Goal: Find specific page/section: Find specific page/section

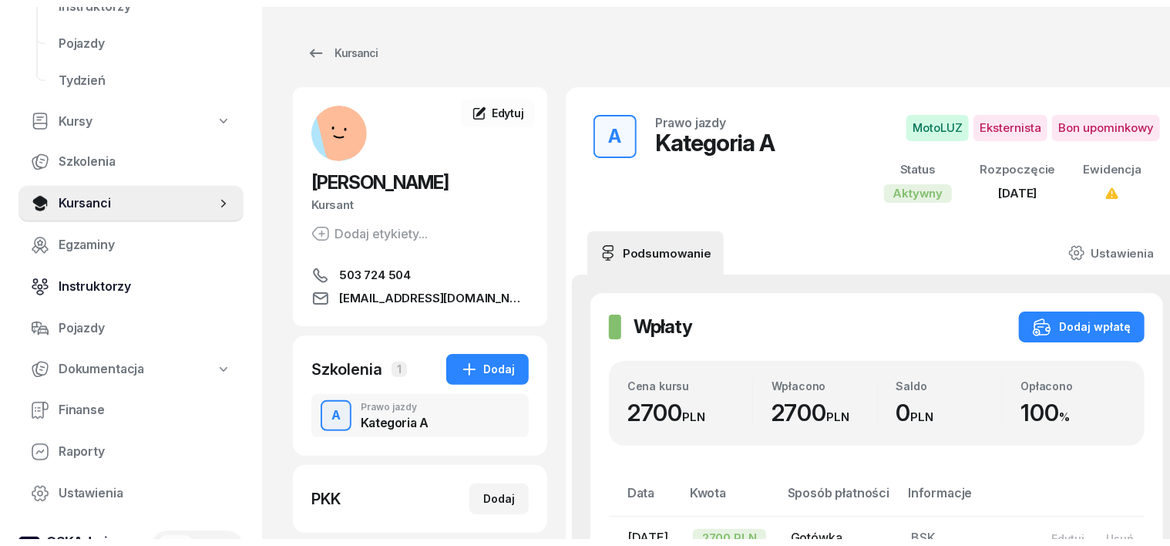
scroll to position [193, 0]
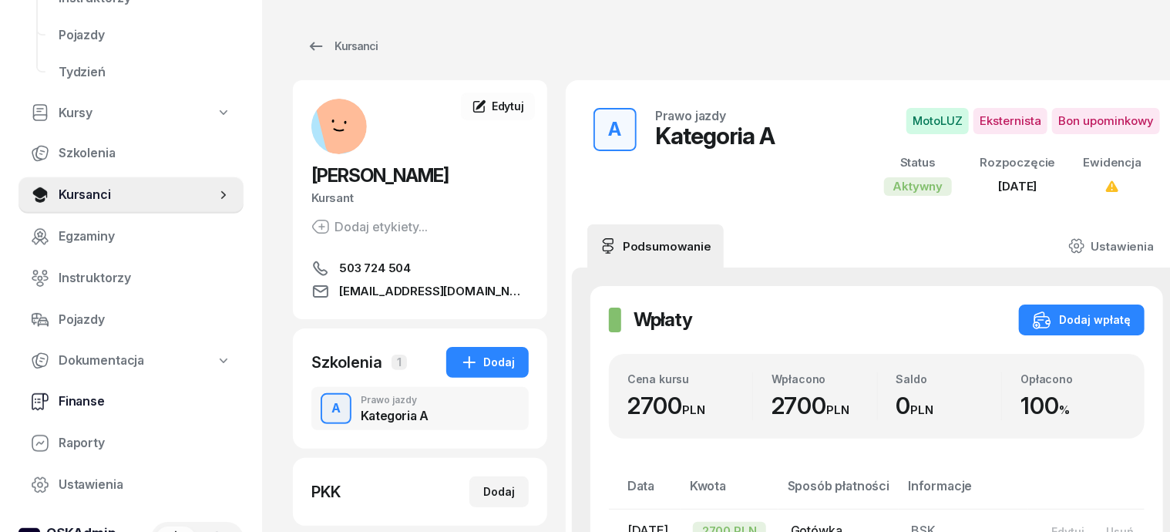
click at [81, 401] on span "Finanse" at bounding box center [145, 401] width 173 height 20
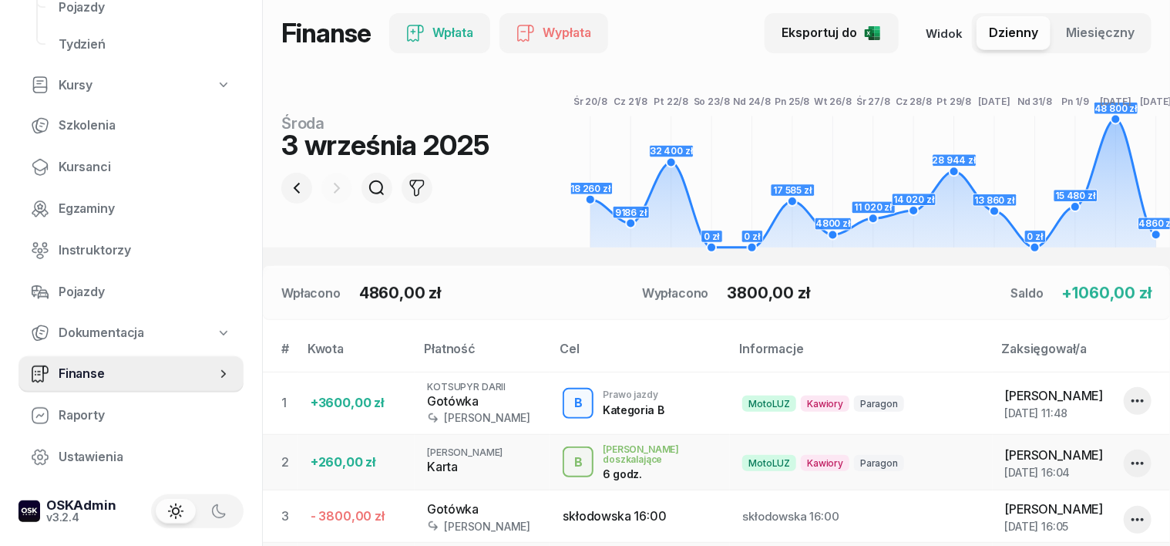
scroll to position [193, 0]
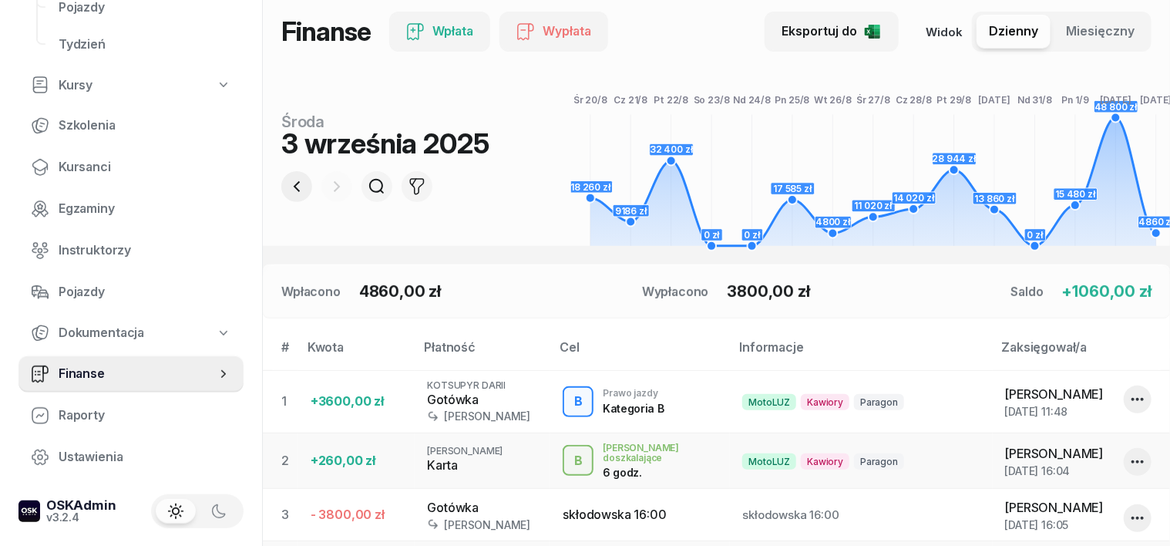
click at [287, 183] on icon "button" at bounding box center [296, 186] width 18 height 18
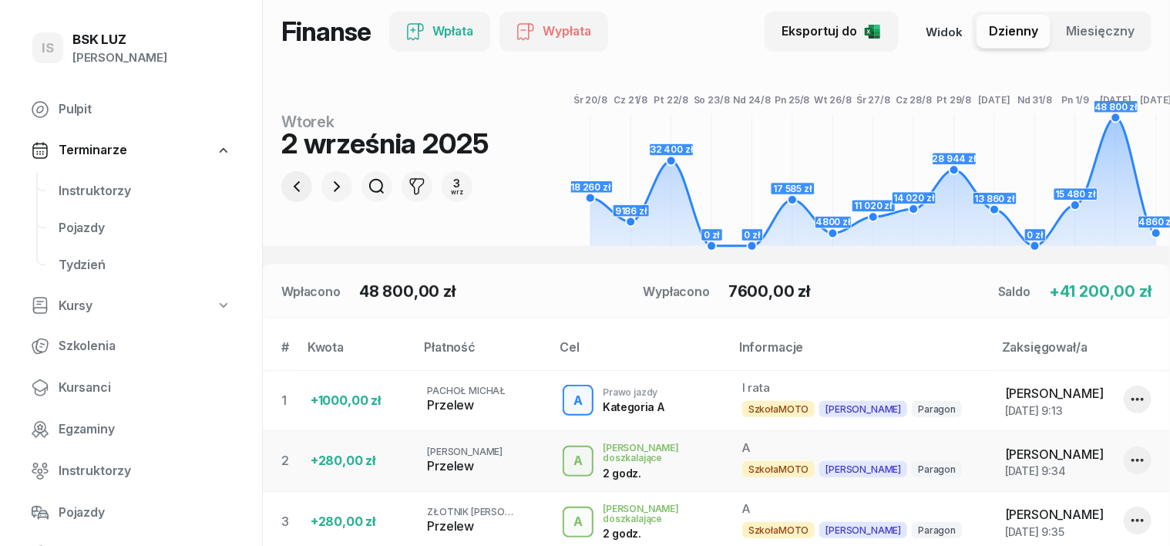
click at [287, 186] on icon "button" at bounding box center [296, 186] width 18 height 18
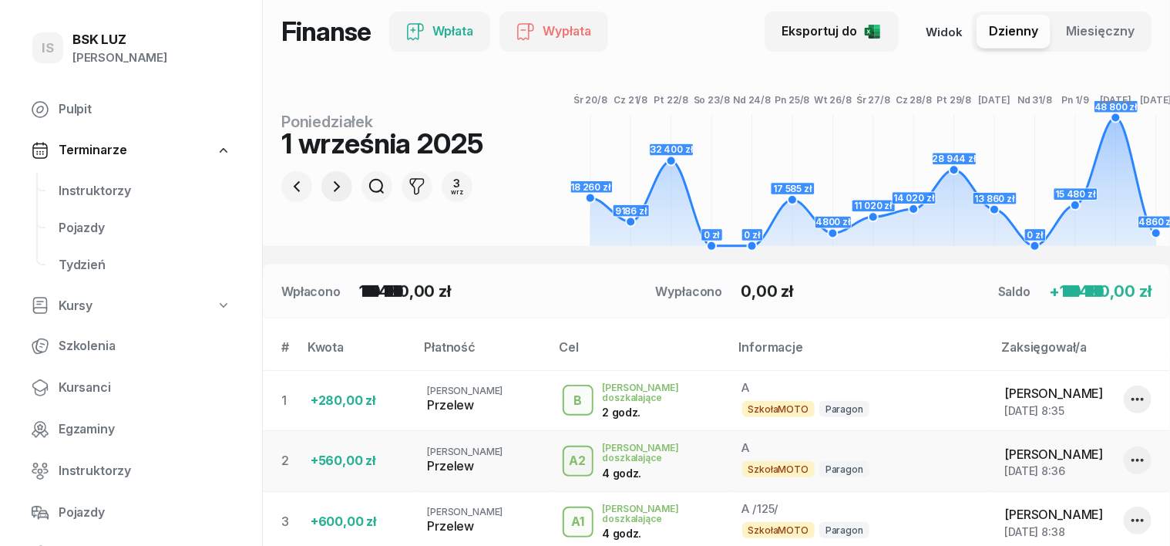
click at [328, 187] on icon "button" at bounding box center [337, 186] width 18 height 18
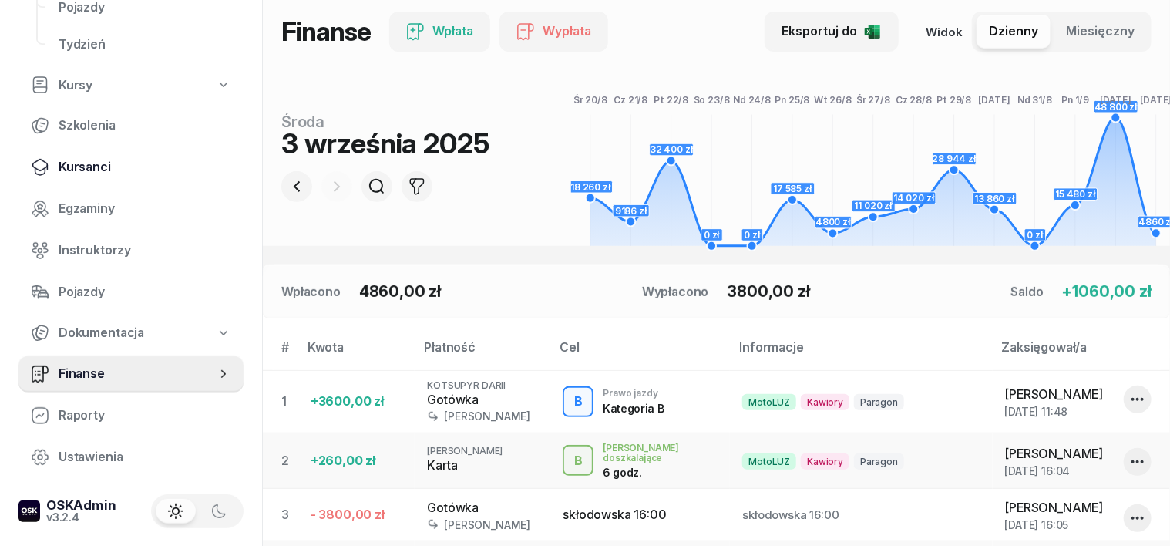
click at [83, 172] on span "Kursanci" at bounding box center [145, 167] width 173 height 20
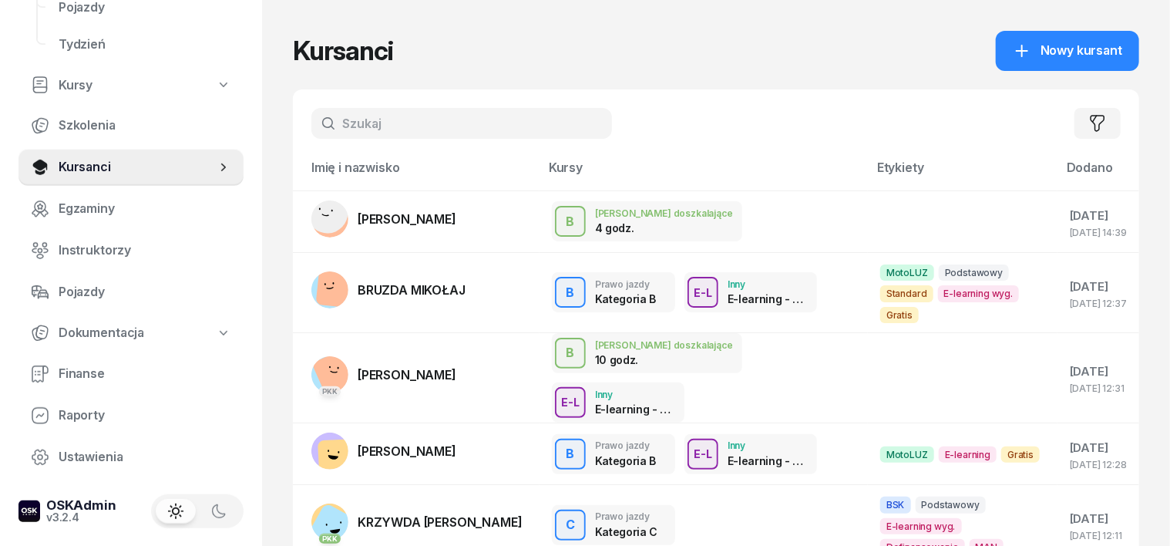
click at [358, 108] on input "text" at bounding box center [461, 123] width 301 height 31
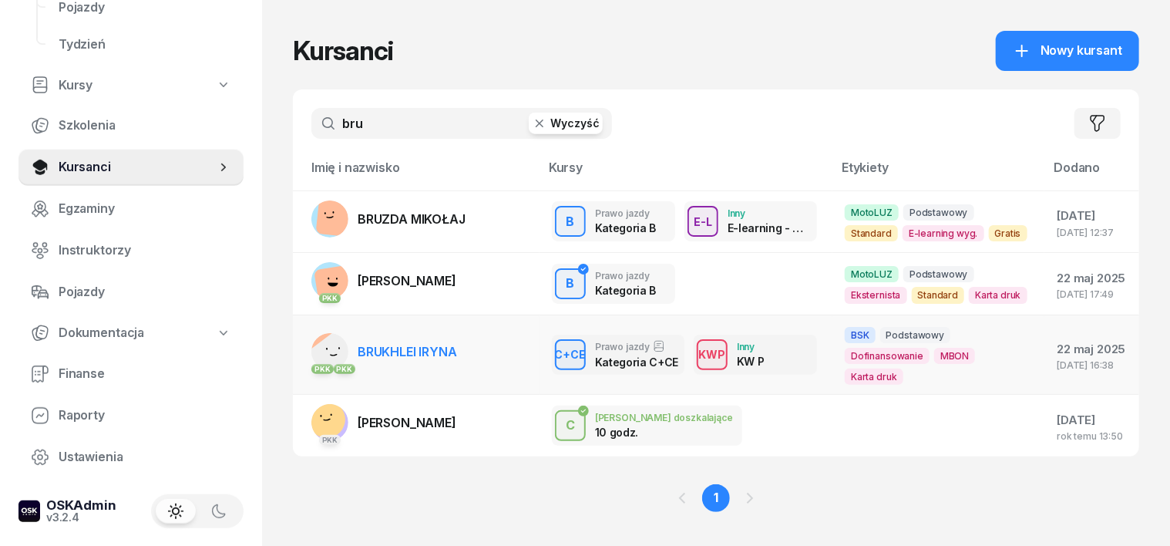
type input "bru"
click at [305, 345] on rect at bounding box center [336, 358] width 62 height 62
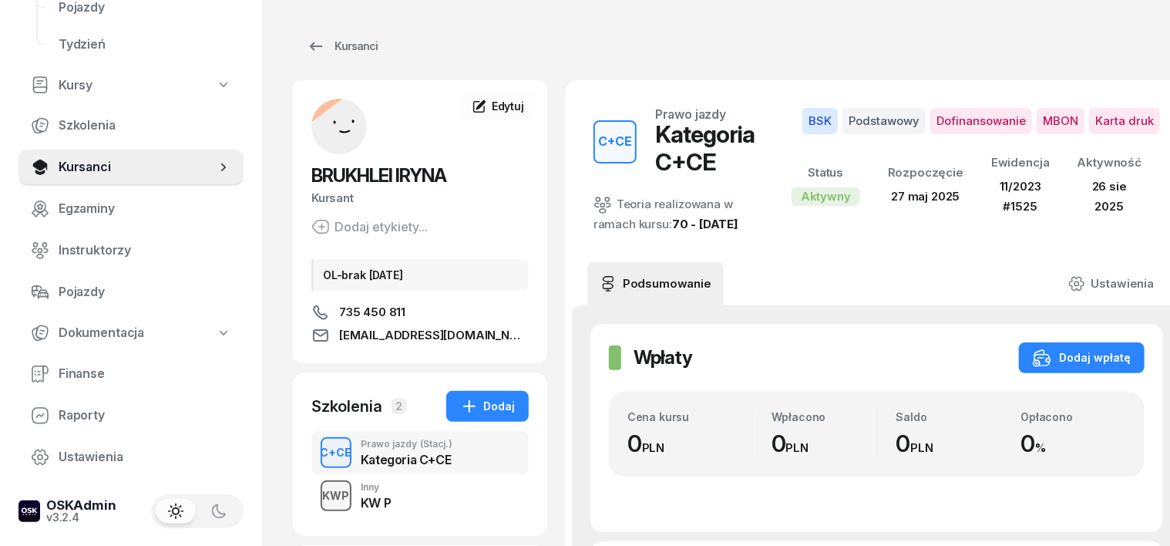
click at [317, 496] on div "KWP" at bounding box center [336, 495] width 39 height 19
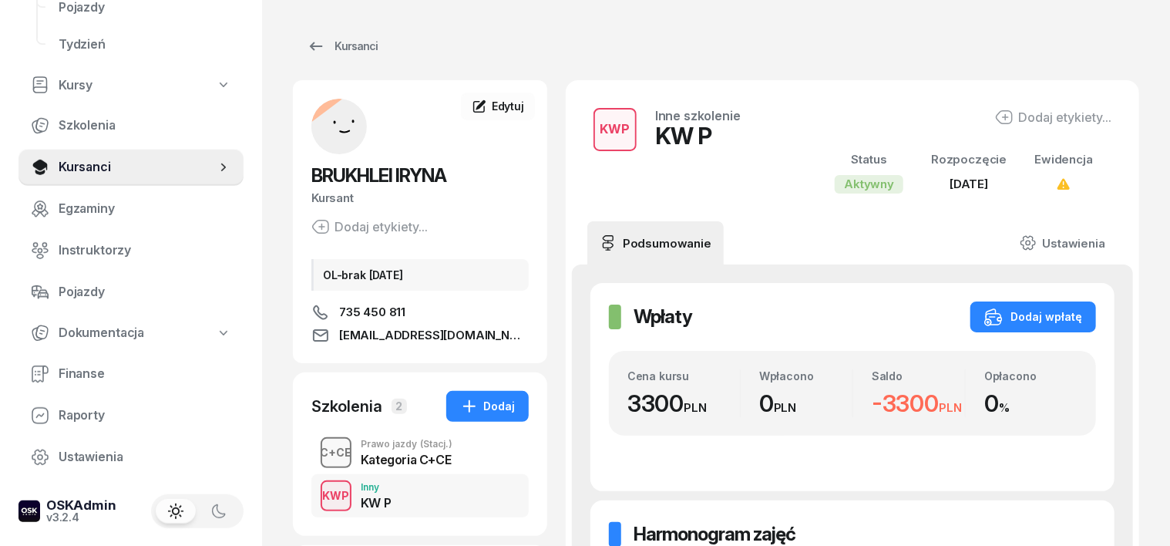
click at [314, 452] on div "C+CE" at bounding box center [336, 451] width 44 height 19
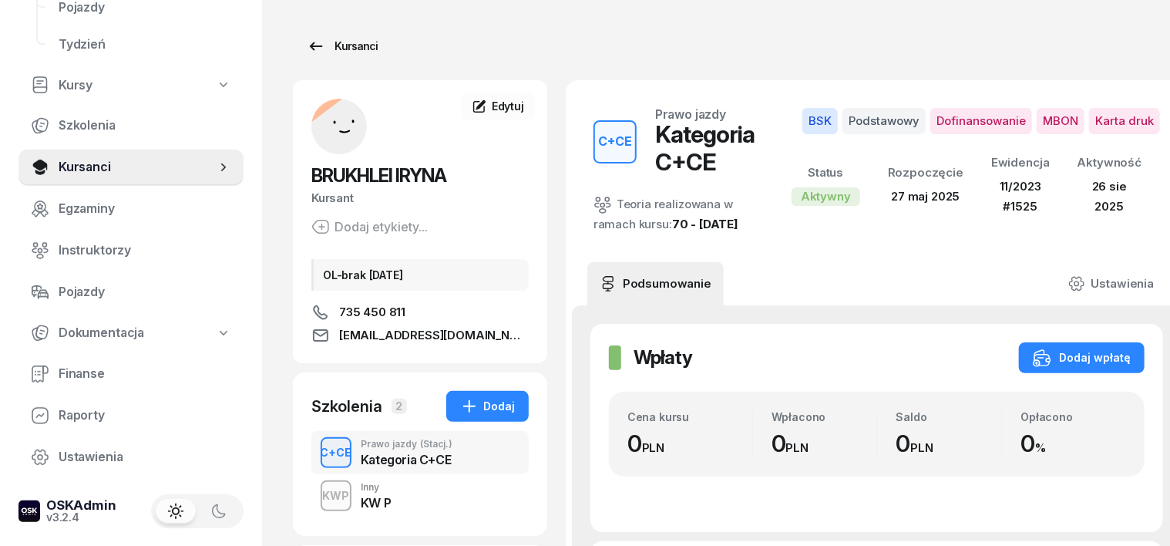
click at [334, 40] on div "Kursanci" at bounding box center [342, 46] width 71 height 18
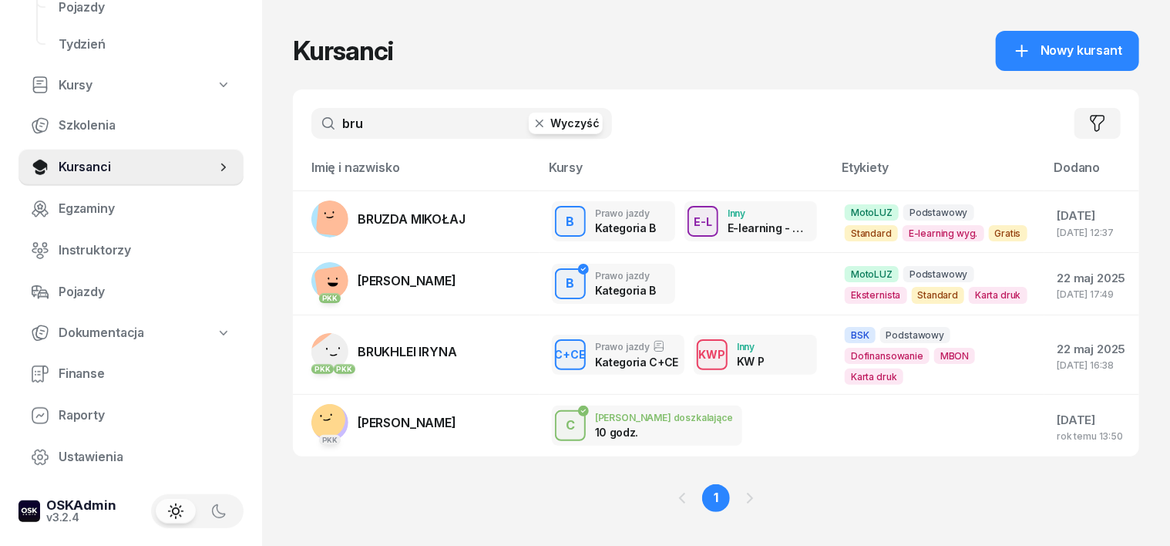
click at [532, 126] on icon "button" at bounding box center [539, 123] width 15 height 15
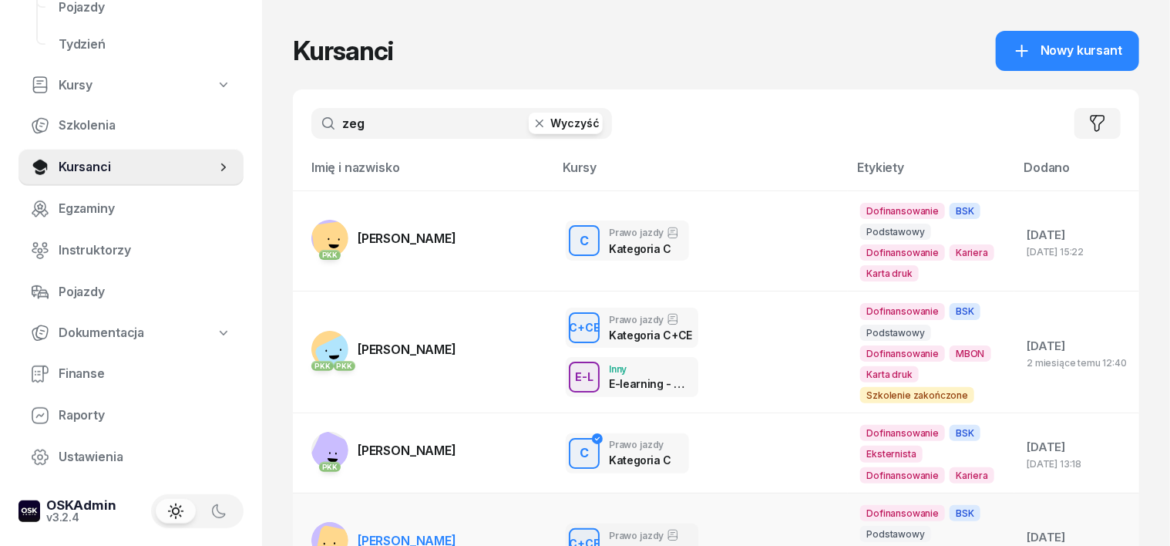
type input "zeg"
click at [314, 524] on rect at bounding box center [336, 546] width 44 height 44
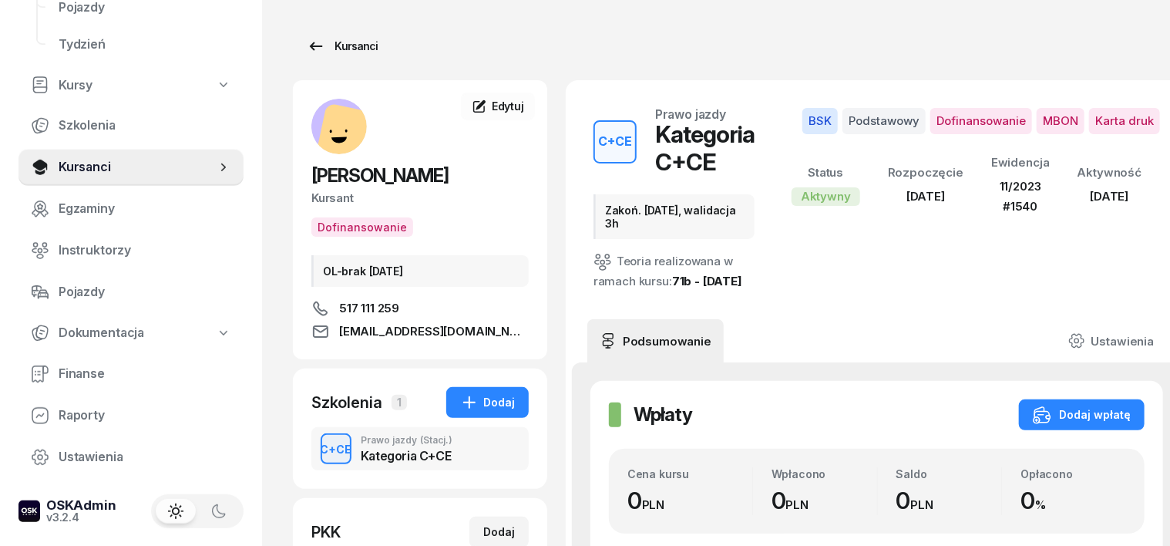
click at [328, 50] on div "Kursanci" at bounding box center [342, 46] width 71 height 18
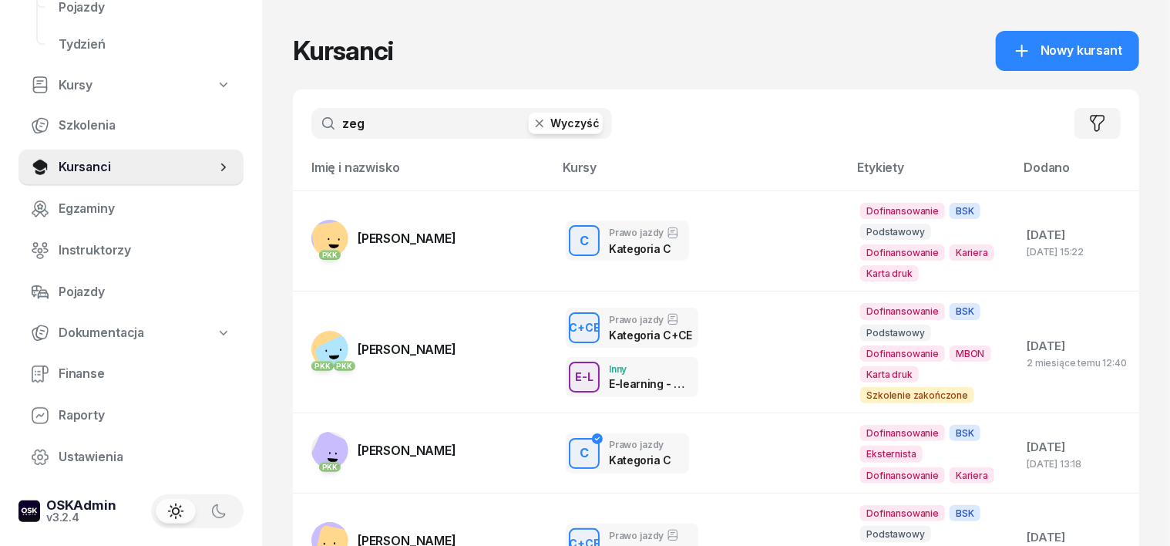
click at [532, 123] on icon "button" at bounding box center [539, 123] width 15 height 15
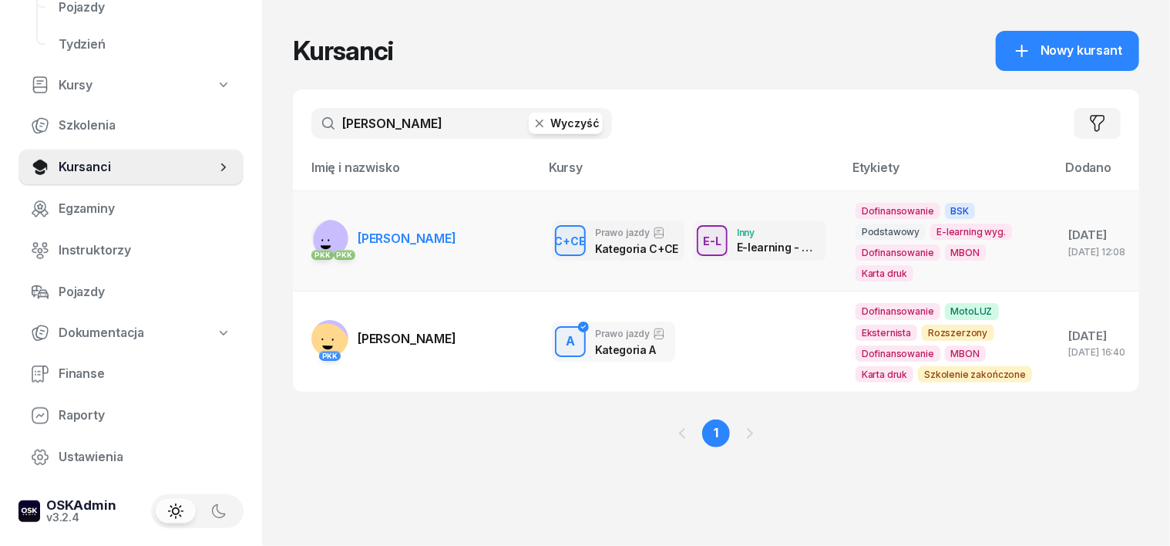
type input "[PERSON_NAME]"
click at [305, 232] on rect at bounding box center [333, 238] width 57 height 57
